Goal: Information Seeking & Learning: Learn about a topic

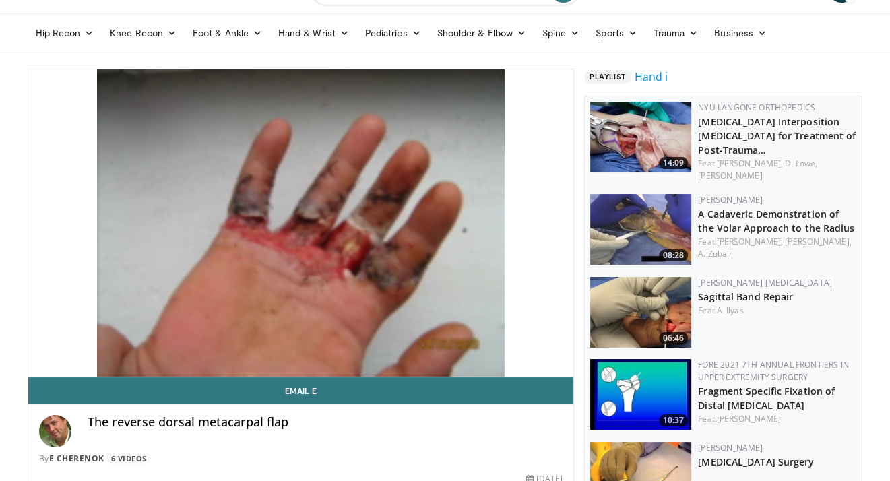
scroll to position [35, 0]
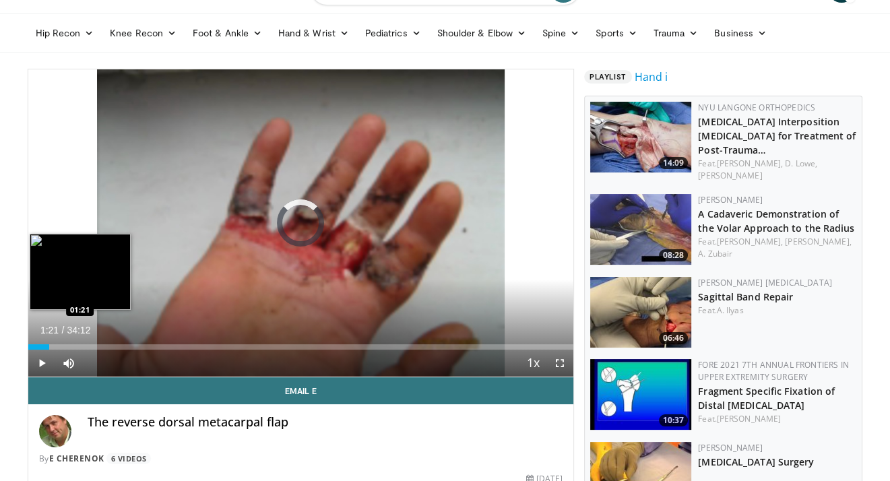
click at [49, 343] on div "Loaded : 0.00% 00:24 01:21" at bounding box center [301, 343] width 546 height 13
click at [63, 346] on div "Loaded : 6.34% 01:24 02:14" at bounding box center [301, 346] width 546 height 5
click at [82, 344] on div "Loaded : 0.00% 03:25 03:22" at bounding box center [301, 346] width 546 height 5
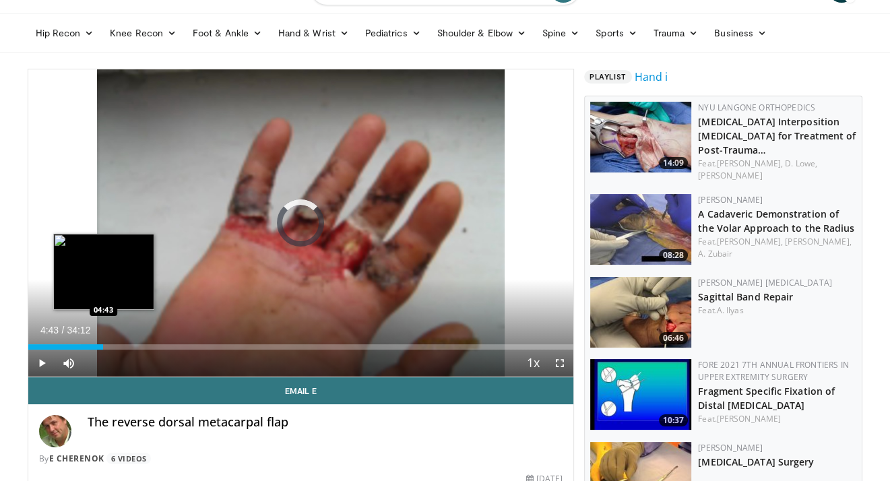
click at [103, 346] on div "Loaded : 11.21% 03:28 04:43" at bounding box center [301, 346] width 546 height 5
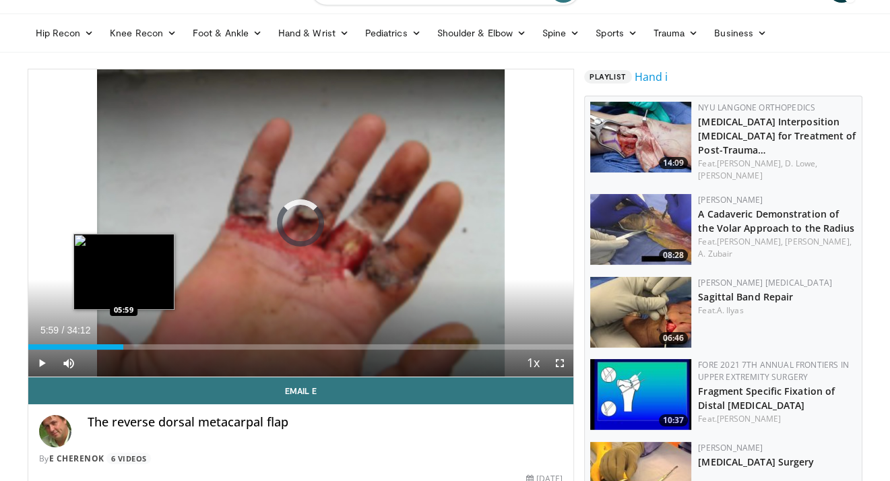
click at [123, 343] on div "Loaded : 0.00% 05:59 05:59" at bounding box center [301, 343] width 546 height 13
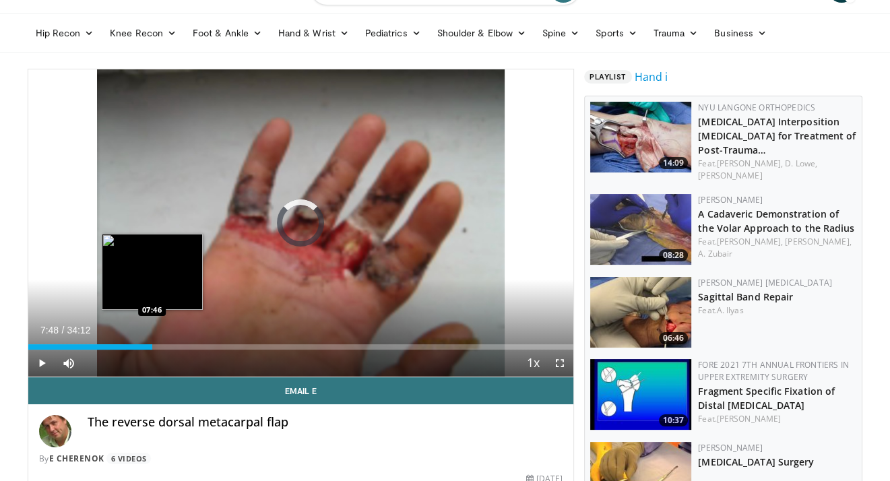
click at [152, 344] on div "Loaded : 18.03% 06:02 07:46" at bounding box center [301, 346] width 546 height 5
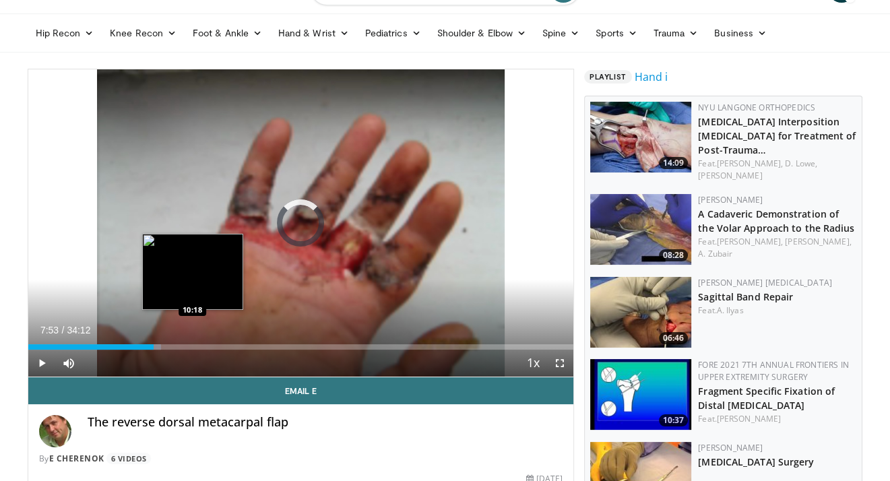
click at [193, 342] on div "Loaded : 24.37% 07:53 10:18" at bounding box center [301, 343] width 546 height 13
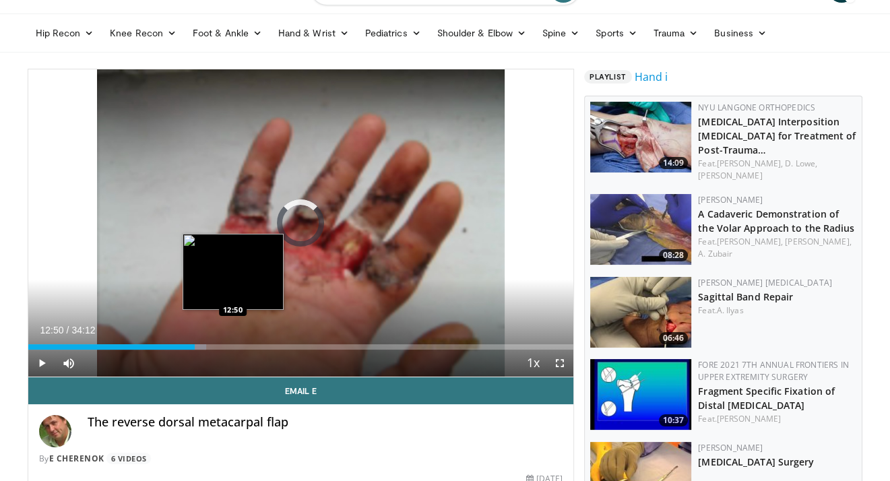
click at [232, 342] on div "Loaded : 32.65% 12:50 12:50" at bounding box center [301, 343] width 546 height 13
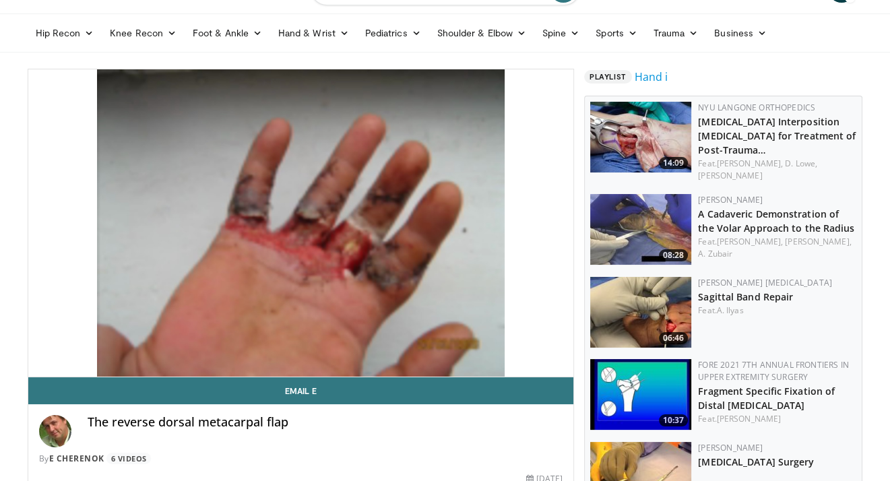
click at [261, 345] on video-js "**********" at bounding box center [301, 223] width 546 height 308
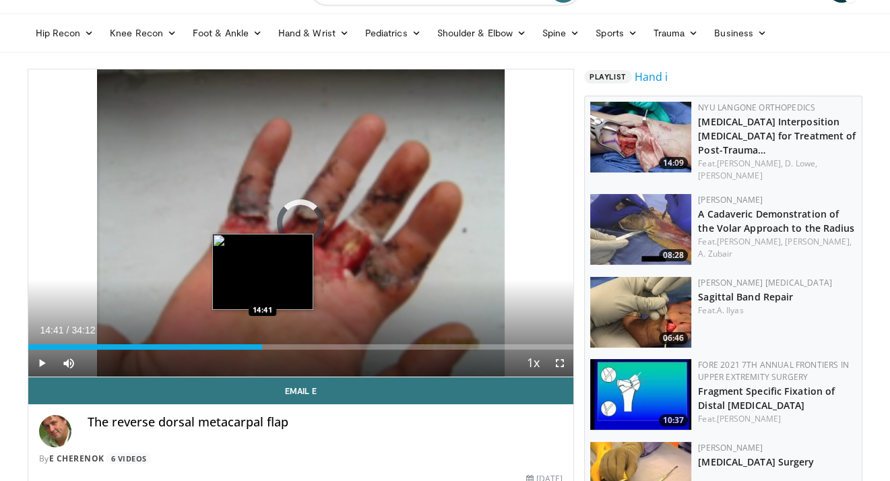
click at [261, 347] on div "Loaded : 0.00% 14:41 14:41" at bounding box center [301, 346] width 546 height 5
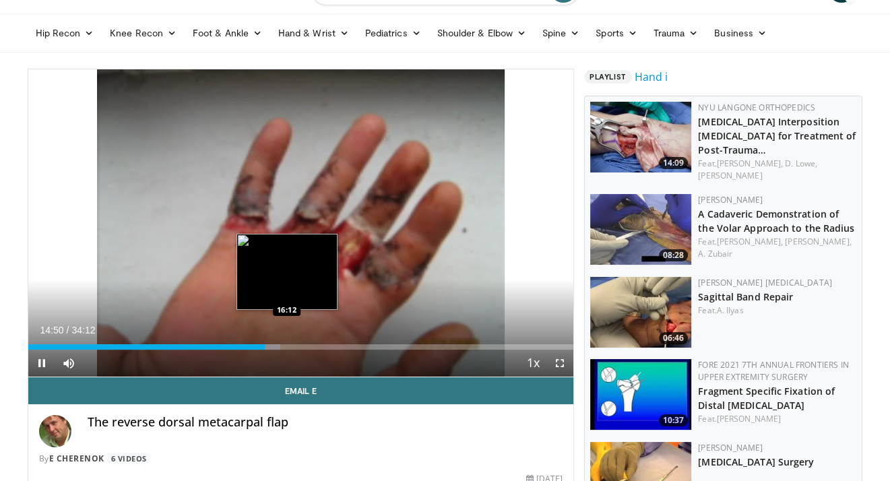
click at [286, 350] on div "Current Time 14:50 / Duration 34:12 Pause Skip Backward Skip Forward Mute 18% L…" at bounding box center [301, 363] width 546 height 27
click at [289, 345] on div "Loaded : 0.00% 16:22 16:22" at bounding box center [301, 346] width 546 height 5
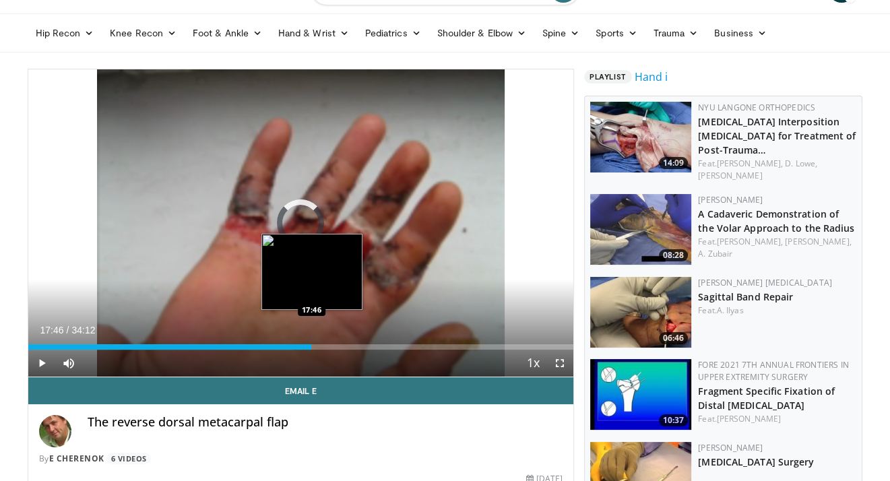
click at [311, 346] on div "Loaded : 48.73% 17:46 17:46" at bounding box center [301, 346] width 546 height 5
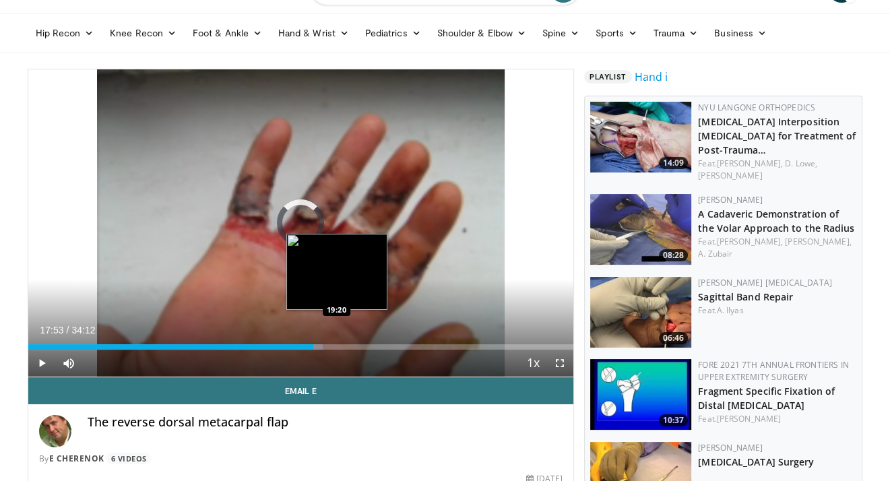
click at [337, 344] on div "Loaded : 54.09% 17:53 19:20" at bounding box center [301, 346] width 546 height 5
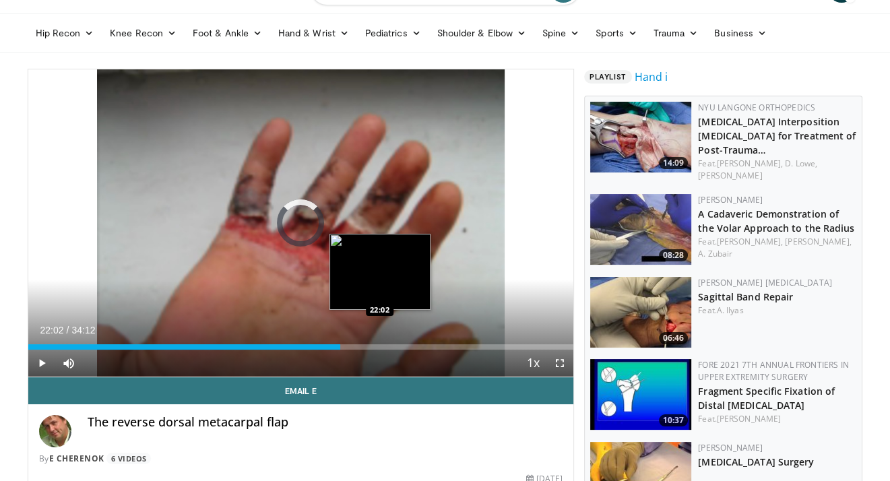
click at [379, 347] on div "Loaded : 0.00% 19:34 22:02" at bounding box center [301, 346] width 546 height 5
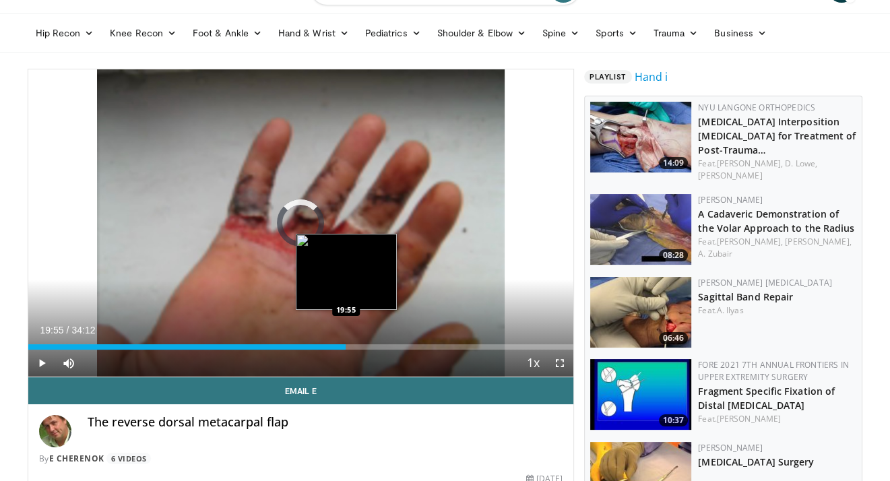
click at [345, 348] on div "19:55" at bounding box center [187, 346] width 318 height 5
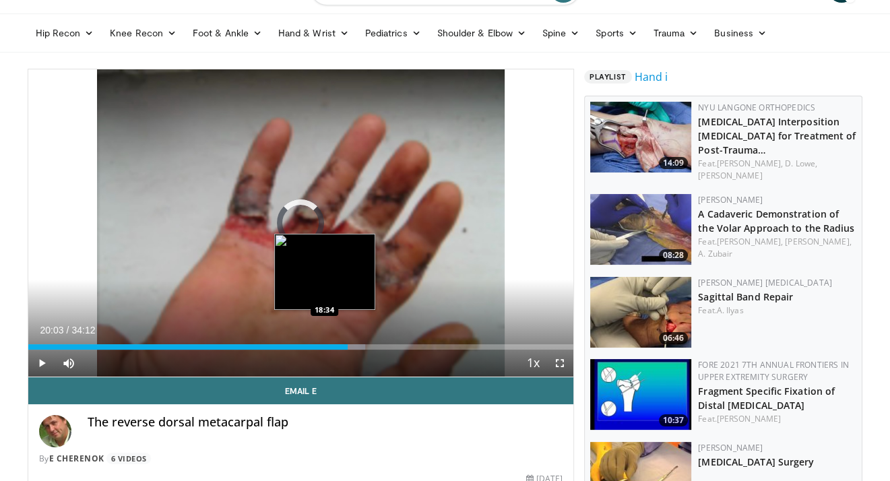
click at [324, 347] on div "Loaded : 61.79% 20:03 18:34" at bounding box center [301, 346] width 546 height 5
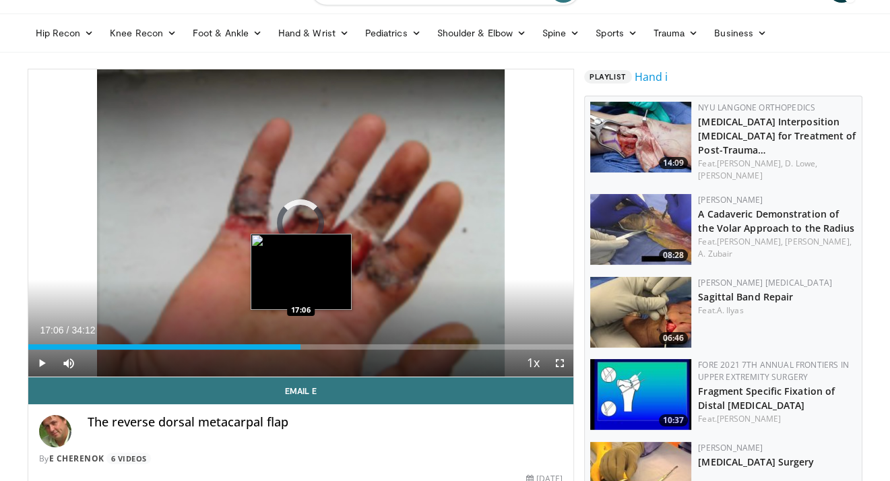
click at [300, 347] on div "Loaded : 0.00% 18:44 17:06" at bounding box center [301, 346] width 546 height 5
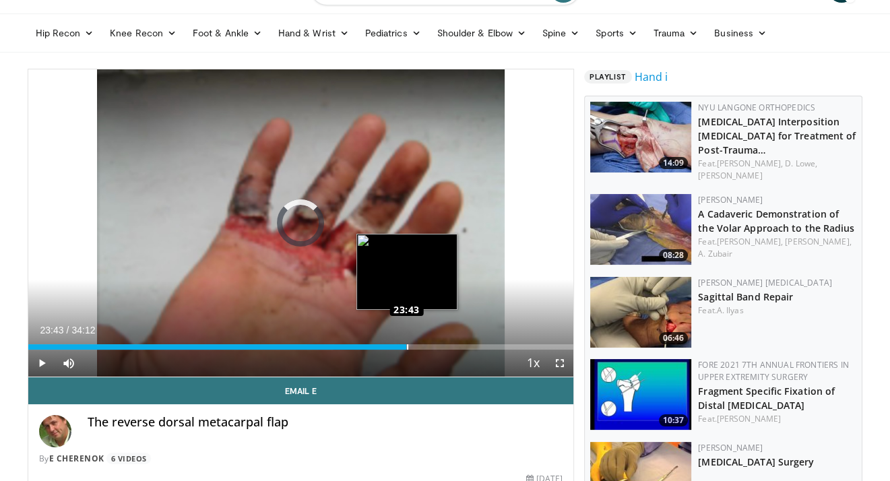
click at [406, 338] on div "Loaded : 55.95% 23:43 23:43" at bounding box center [301, 343] width 546 height 13
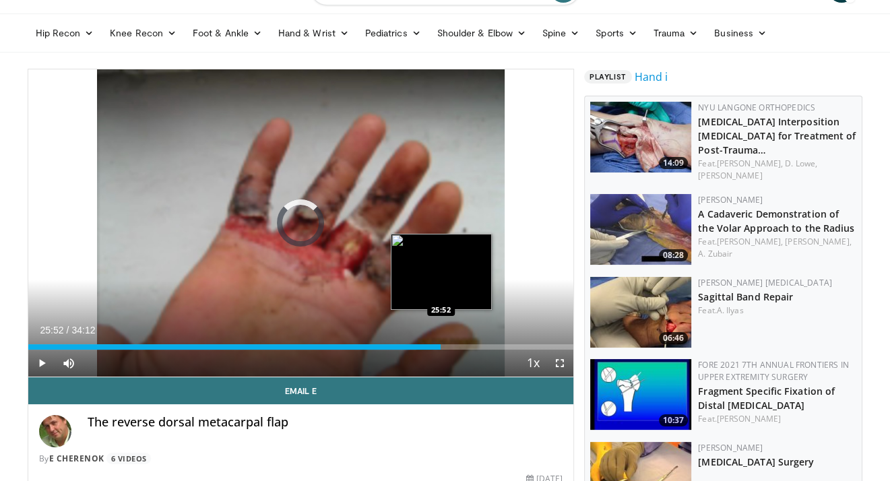
click at [441, 344] on div "Loaded : 71.15% 23:47 25:52" at bounding box center [301, 346] width 546 height 5
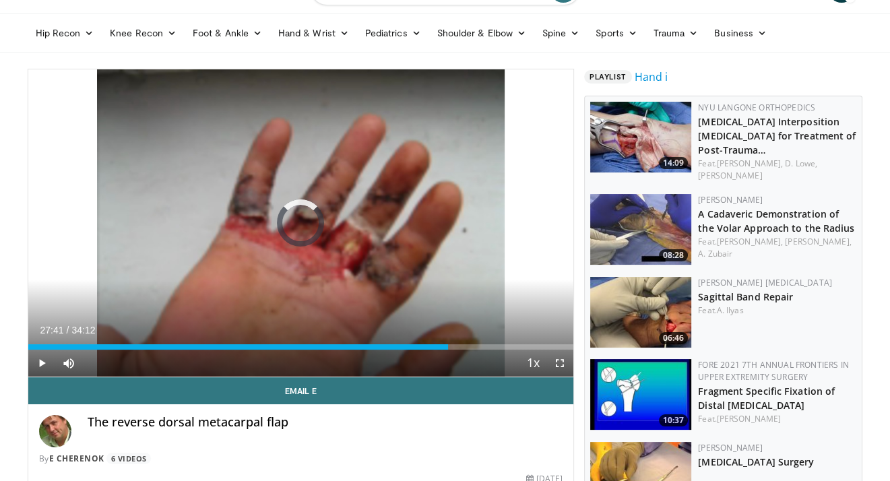
click at [469, 344] on div "Loaded : 0.00% 26:19 27:39" at bounding box center [301, 346] width 546 height 5
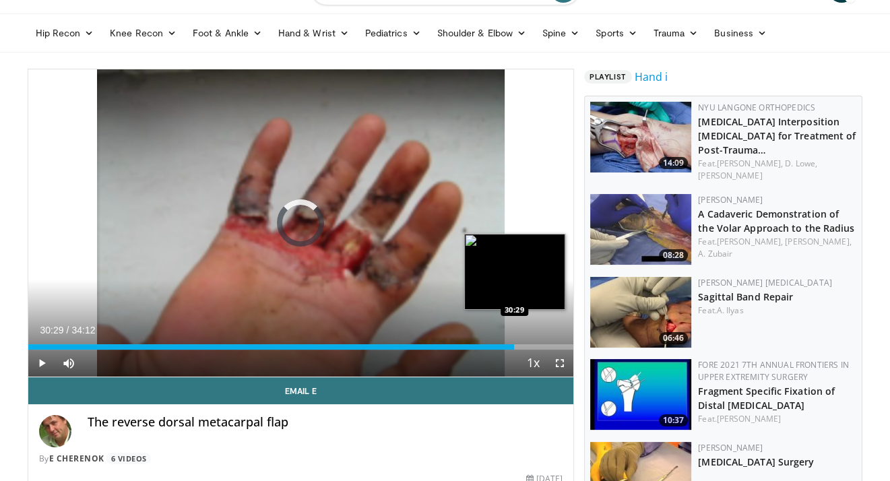
click at [514, 344] on div "Loaded : 82.36% 30:29 30:29" at bounding box center [301, 346] width 546 height 5
click at [531, 347] on div "Loaded : 90.15% 31:32 31:32" at bounding box center [301, 346] width 546 height 5
click at [552, 346] on div "Loaded : 93.57% 31:34 32:53" at bounding box center [301, 346] width 546 height 5
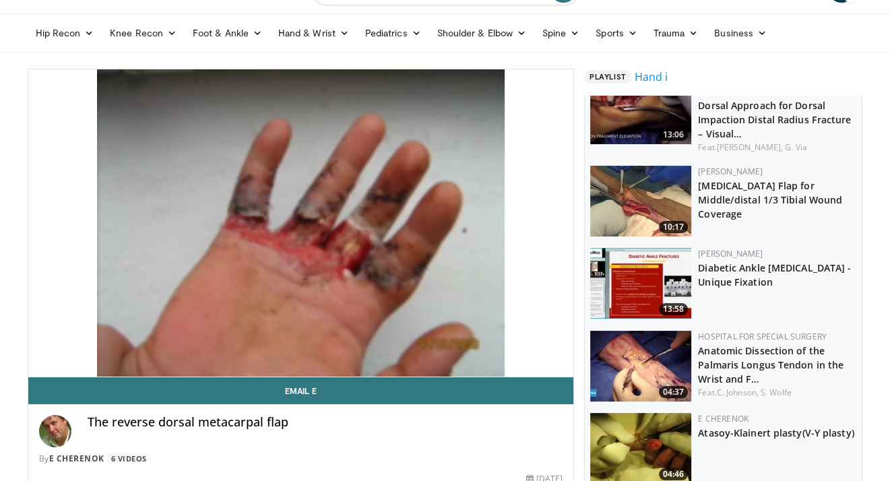
scroll to position [2400, 0]
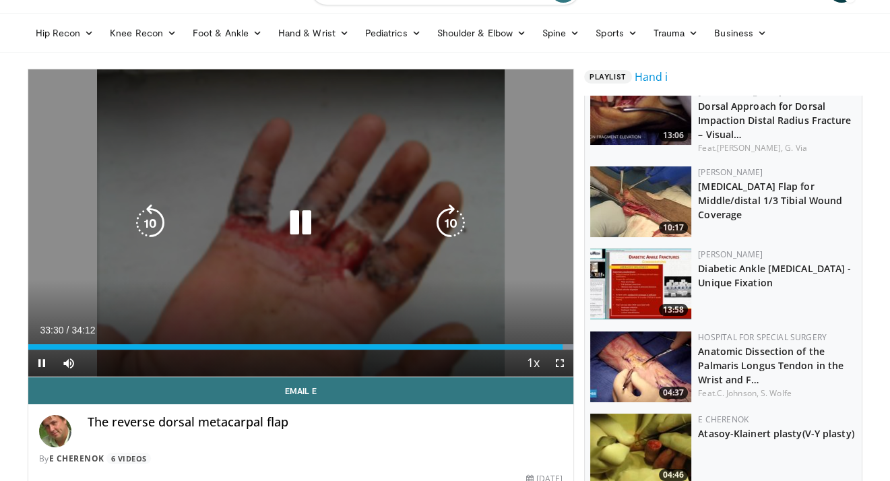
click at [290, 222] on icon "Video Player" at bounding box center [301, 223] width 38 height 38
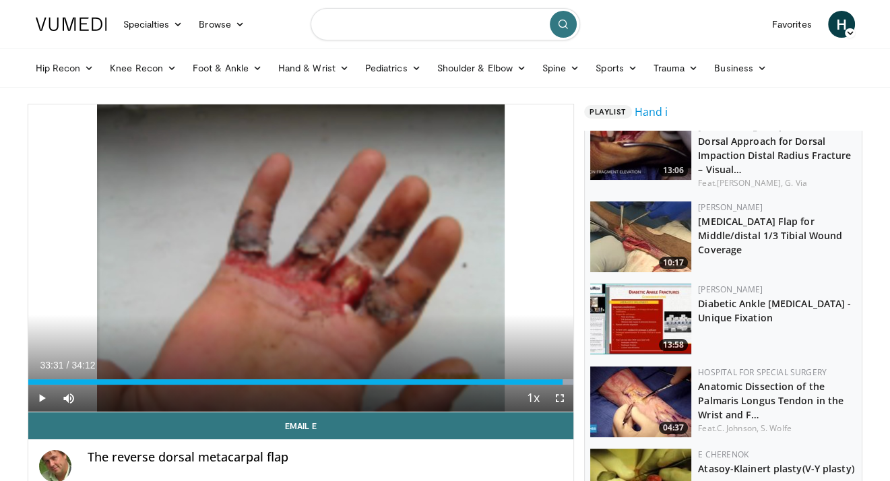
click at [402, 31] on input "Search topics, interventions" at bounding box center [445, 24] width 269 height 32
type input "**********"
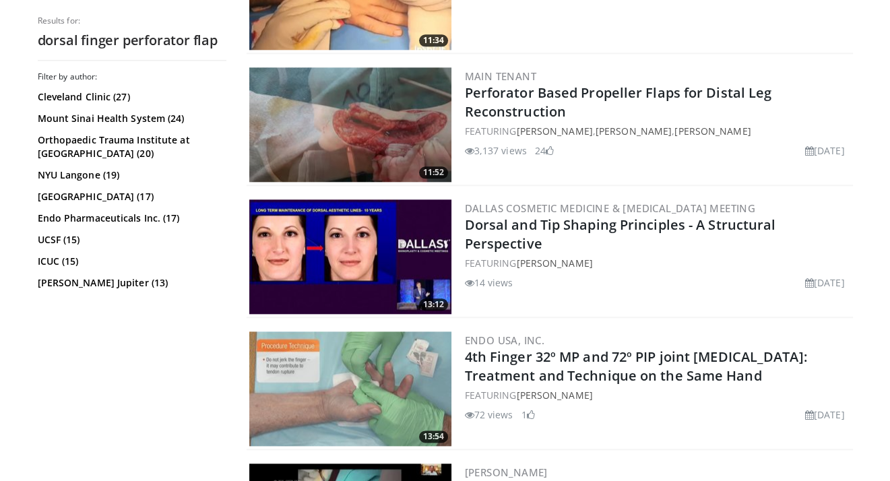
scroll to position [1272, 0]
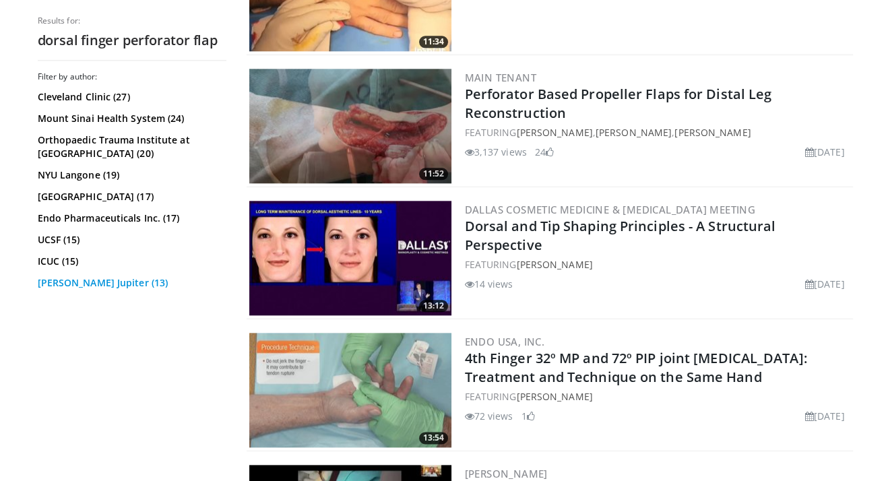
click at [70, 282] on link "Jesse B. Jupiter (13)" at bounding box center [130, 282] width 185 height 13
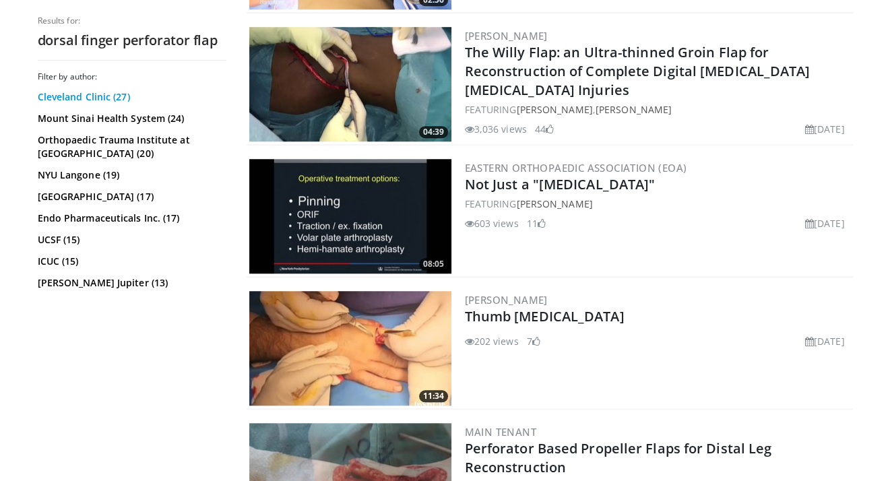
scroll to position [916, 0]
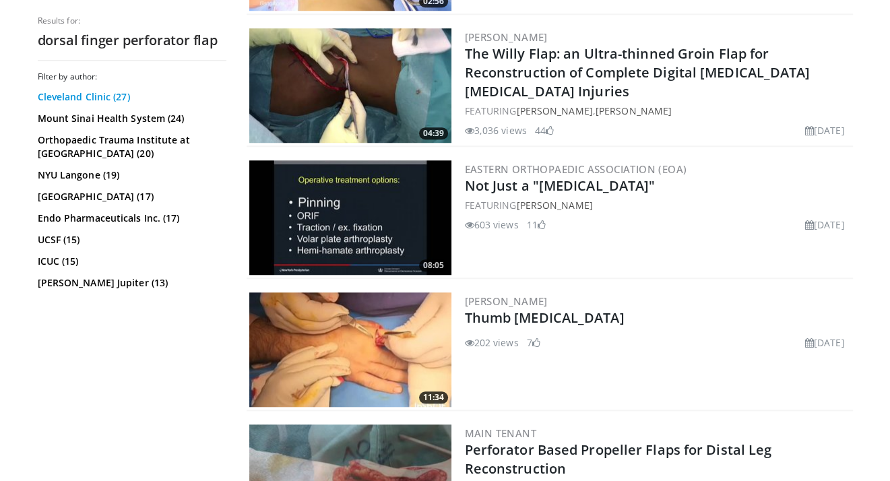
click at [61, 99] on link "Cleveland Clinic (27)" at bounding box center [130, 96] width 185 height 13
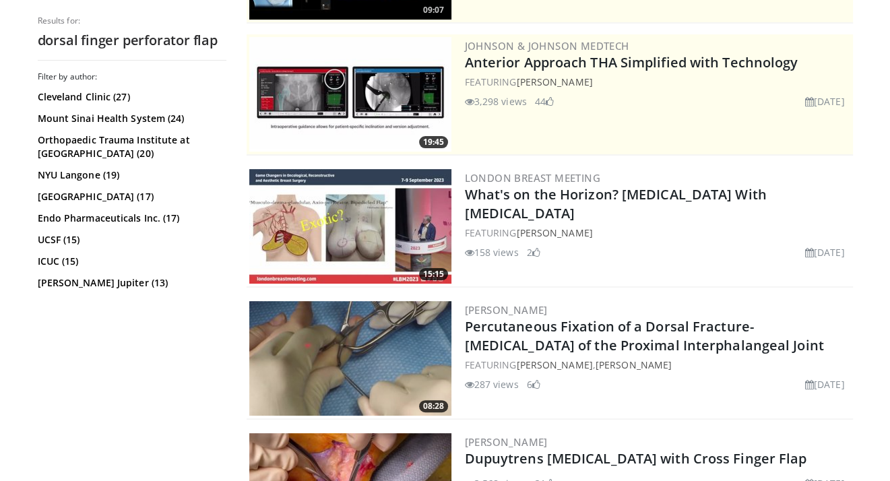
scroll to position [0, 0]
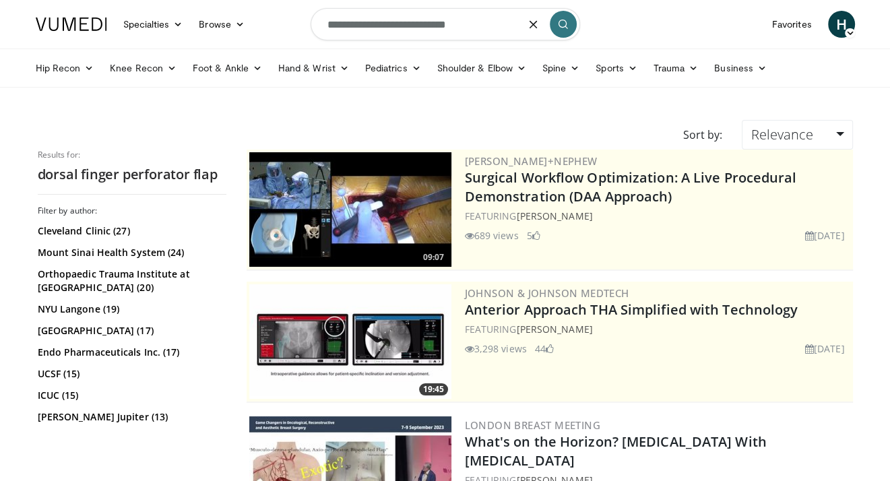
click at [437, 26] on input "**********" at bounding box center [445, 24] width 269 height 32
type input "********"
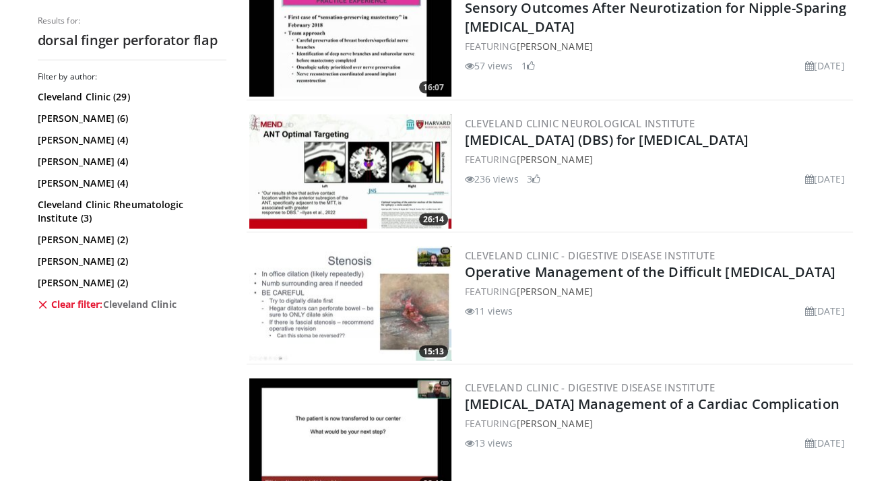
scroll to position [2282, 0]
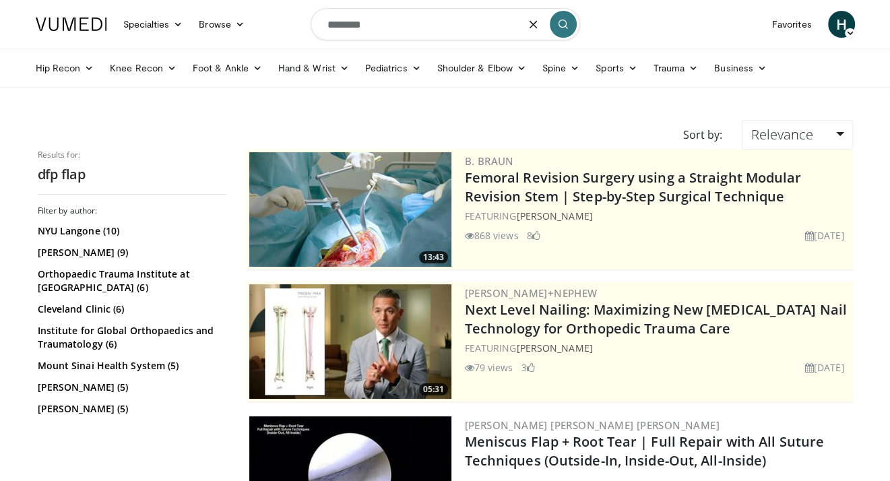
click at [342, 27] on input "********" at bounding box center [445, 24] width 269 height 32
type input "**********"
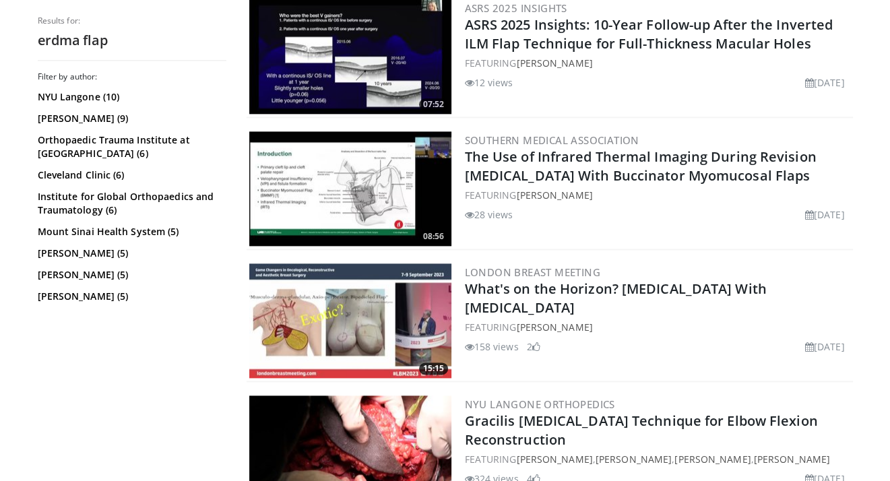
scroll to position [1464, 0]
